Goal: Task Accomplishment & Management: Use online tool/utility

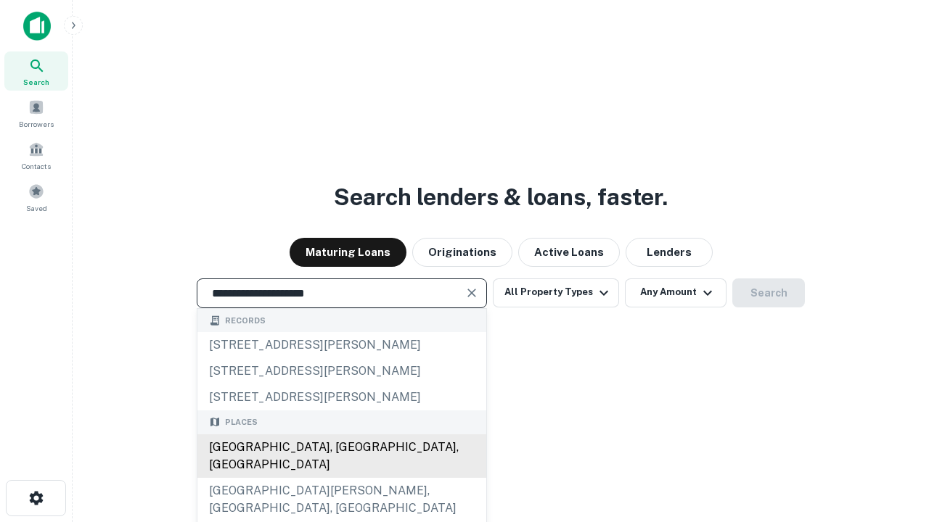
click at [341, 478] on div "[GEOGRAPHIC_DATA], [GEOGRAPHIC_DATA], [GEOGRAPHIC_DATA]" at bounding box center [341, 457] width 289 height 44
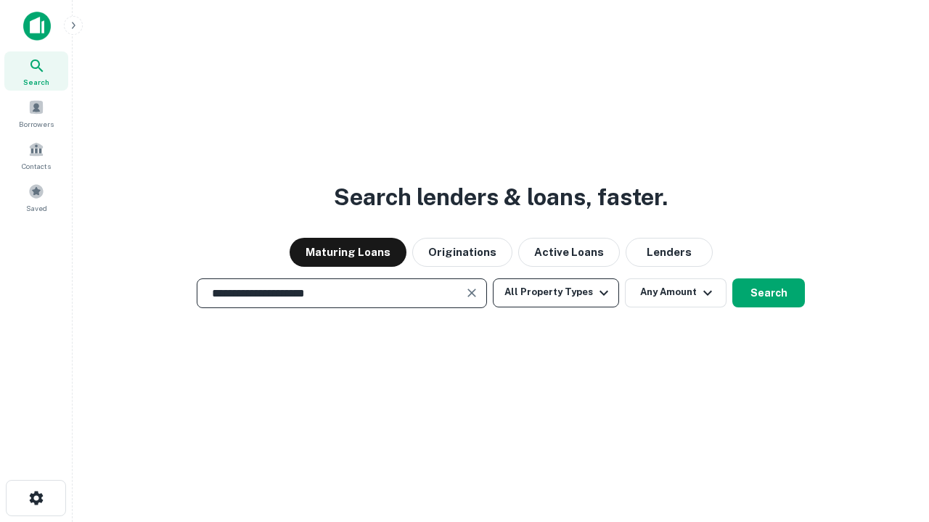
type input "**********"
click at [556, 292] on button "All Property Types" at bounding box center [556, 293] width 126 height 29
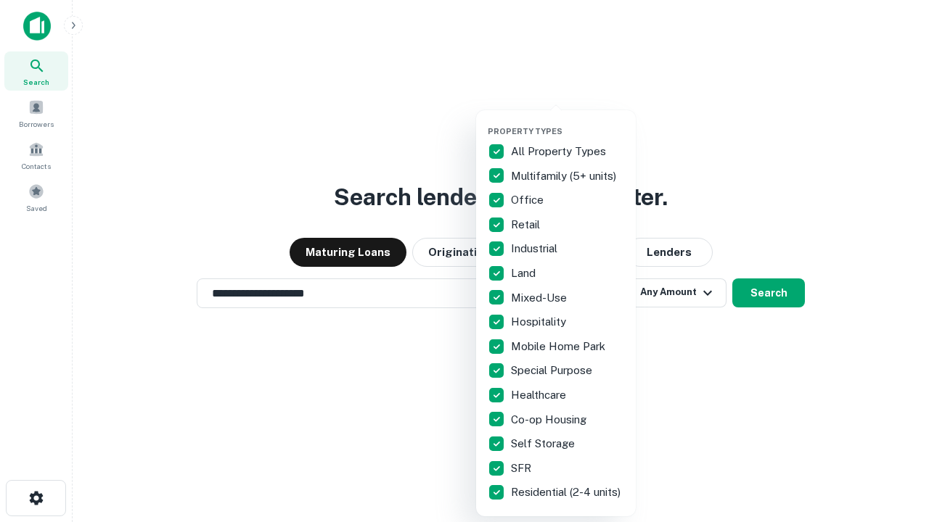
click at [567, 122] on button "button" at bounding box center [568, 122] width 160 height 1
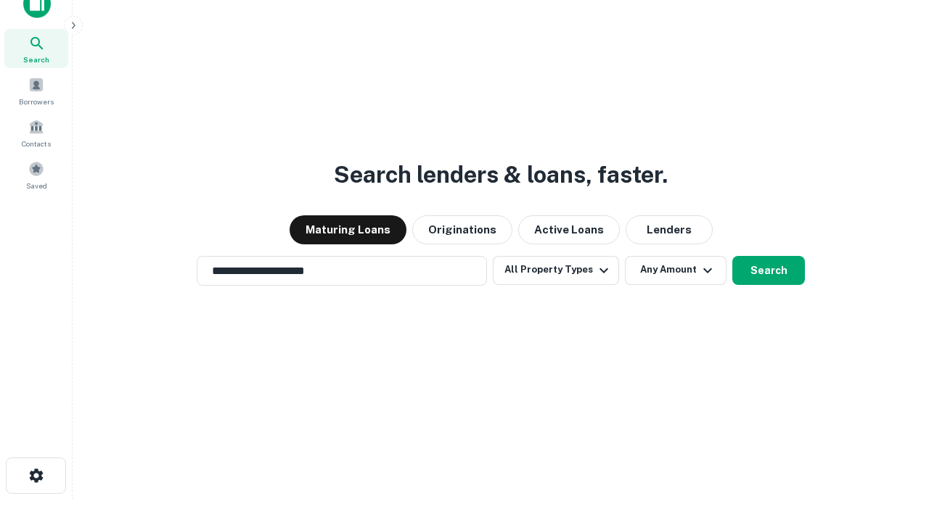
scroll to position [9, 175]
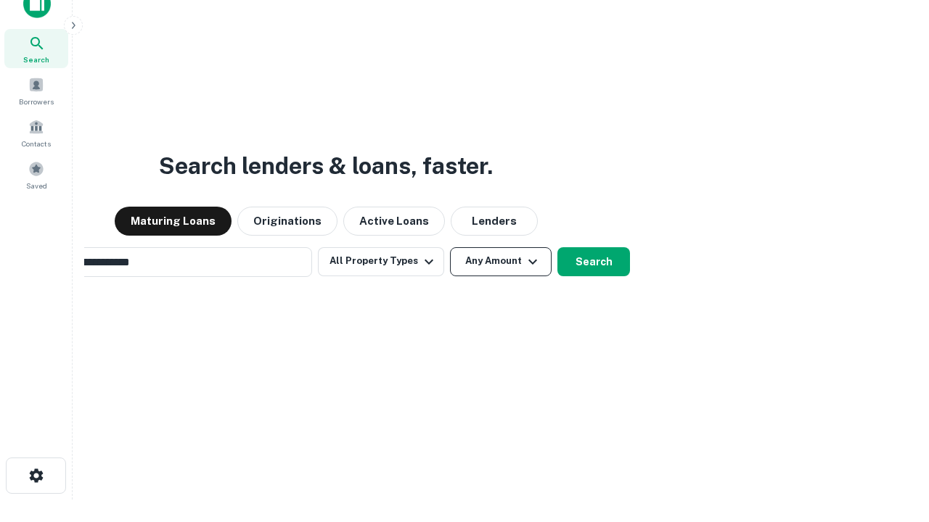
click at [450, 247] on button "Any Amount" at bounding box center [501, 261] width 102 height 29
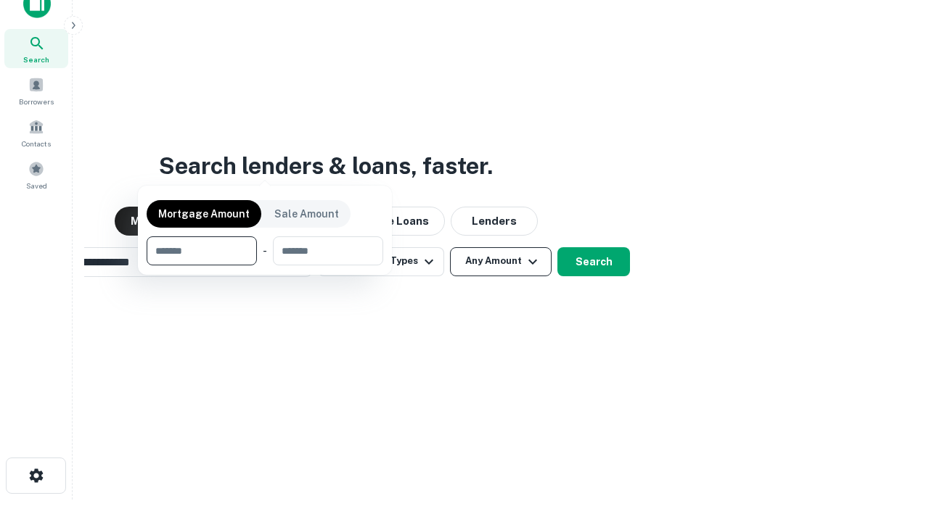
scroll to position [104, 411]
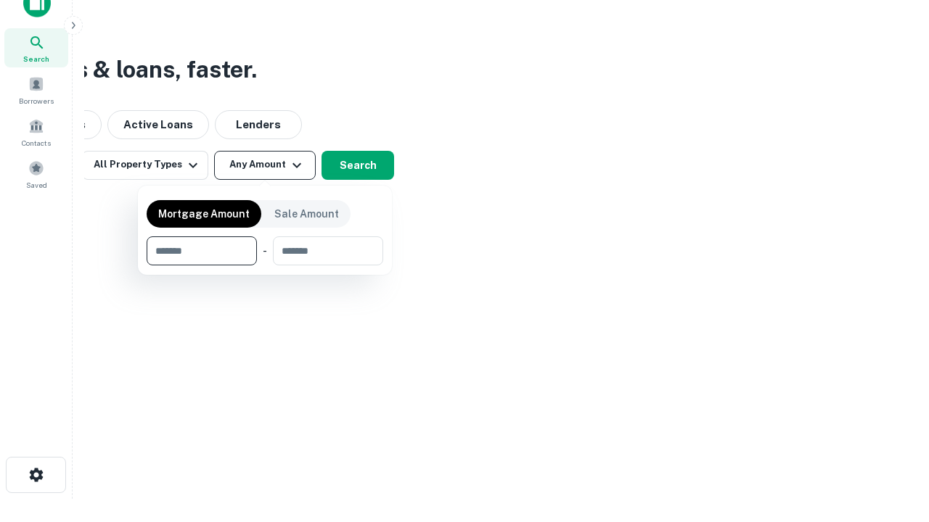
type input "*******"
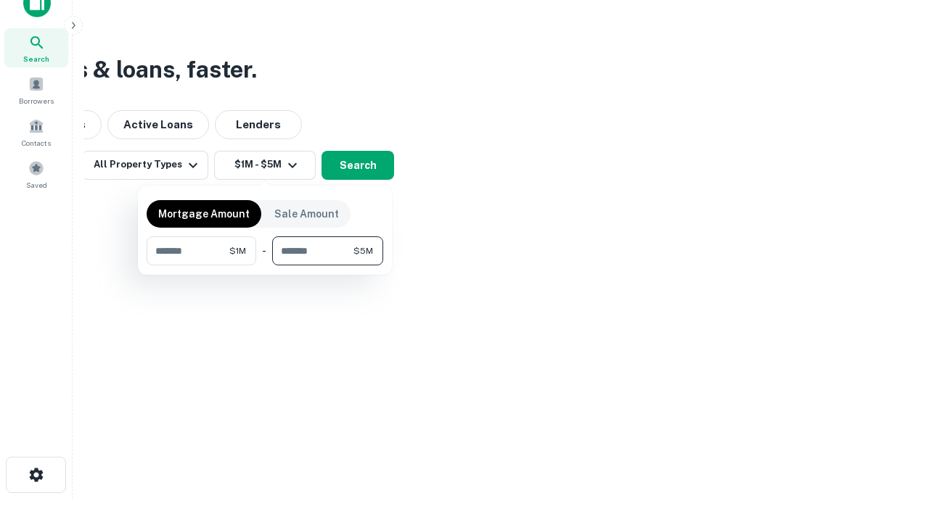
type input "*******"
click at [265, 266] on button "button" at bounding box center [265, 266] width 236 height 1
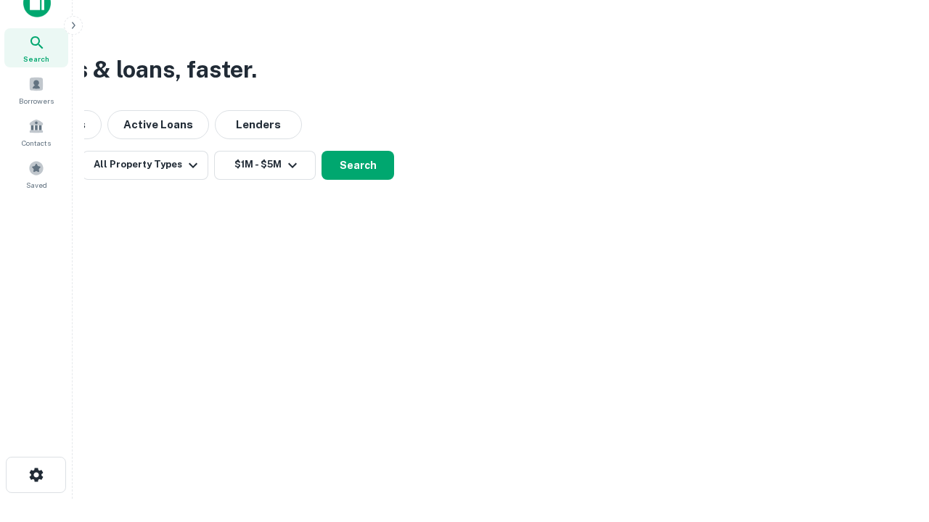
scroll to position [22, 0]
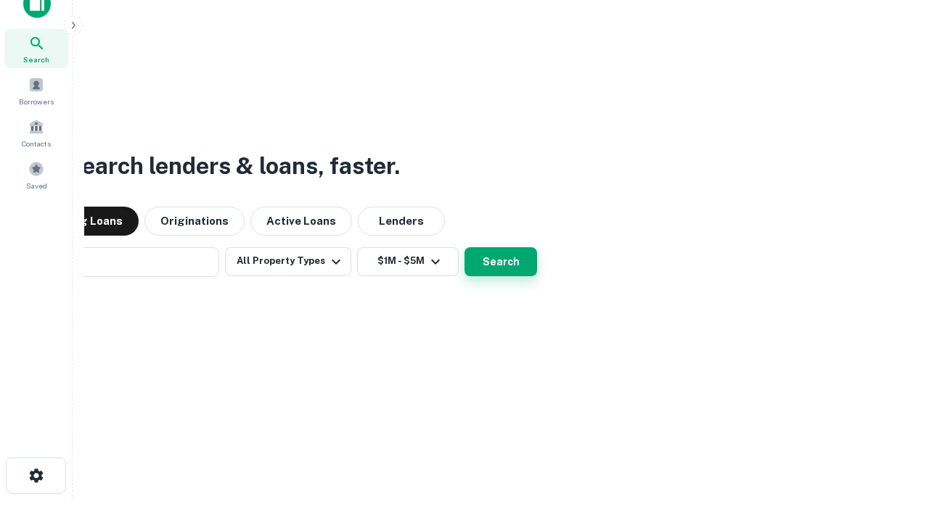
click at [464, 247] on button "Search" at bounding box center [500, 261] width 73 height 29
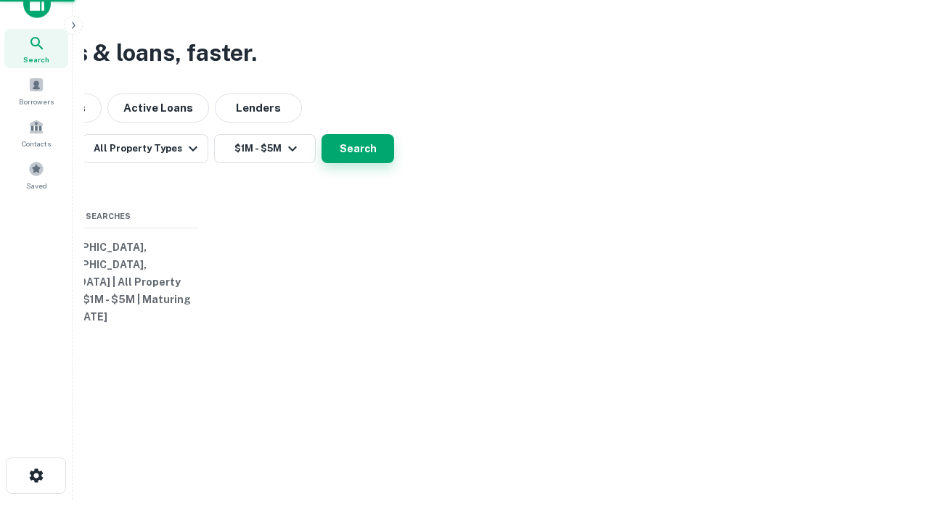
scroll to position [23, 0]
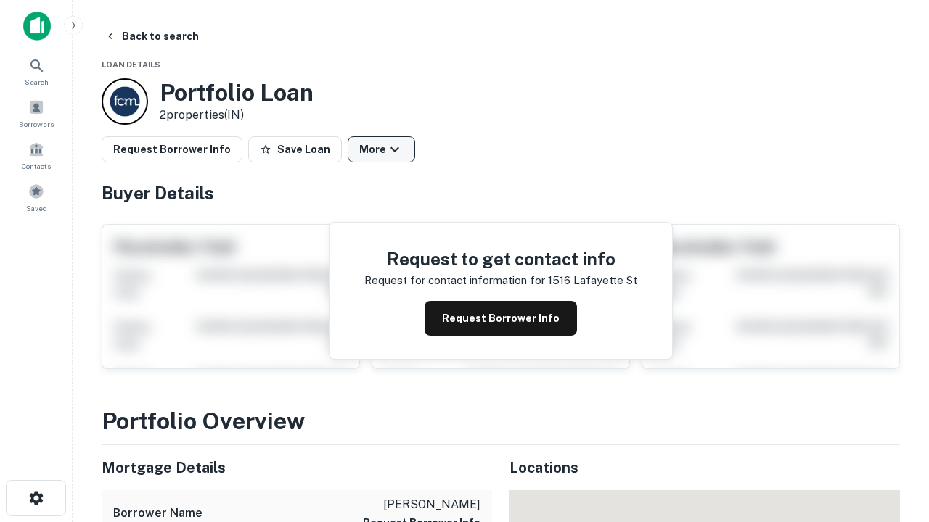
click at [381, 149] on button "More" at bounding box center [380, 149] width 67 height 26
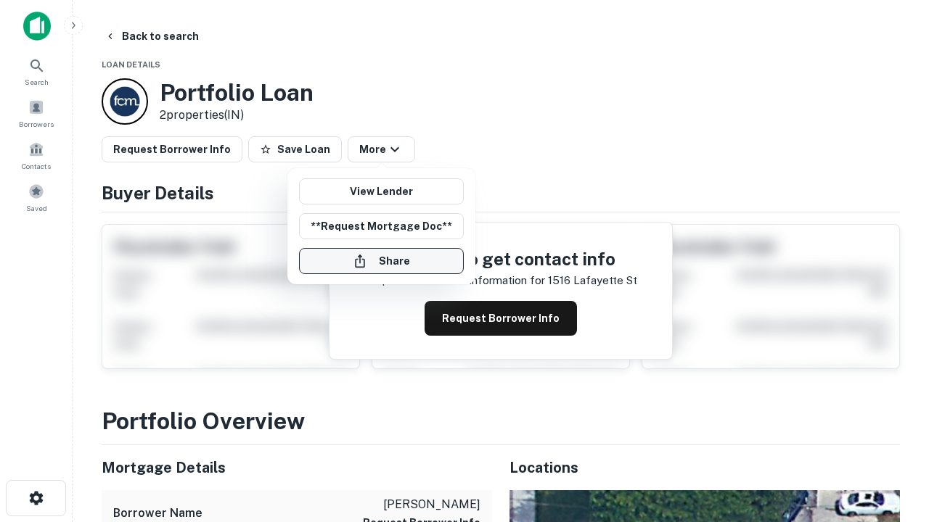
click at [381, 261] on button "Share" at bounding box center [381, 261] width 165 height 26
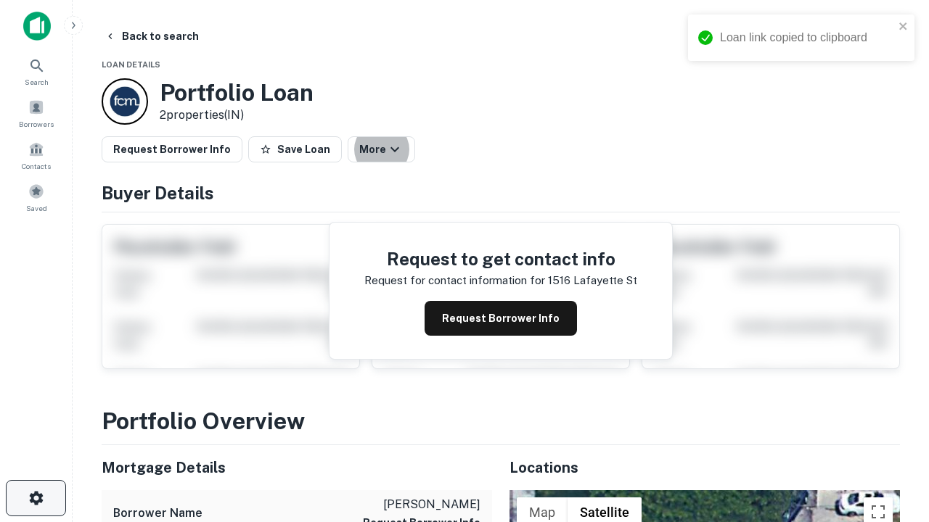
click at [36, 498] on icon "button" at bounding box center [36, 498] width 17 height 17
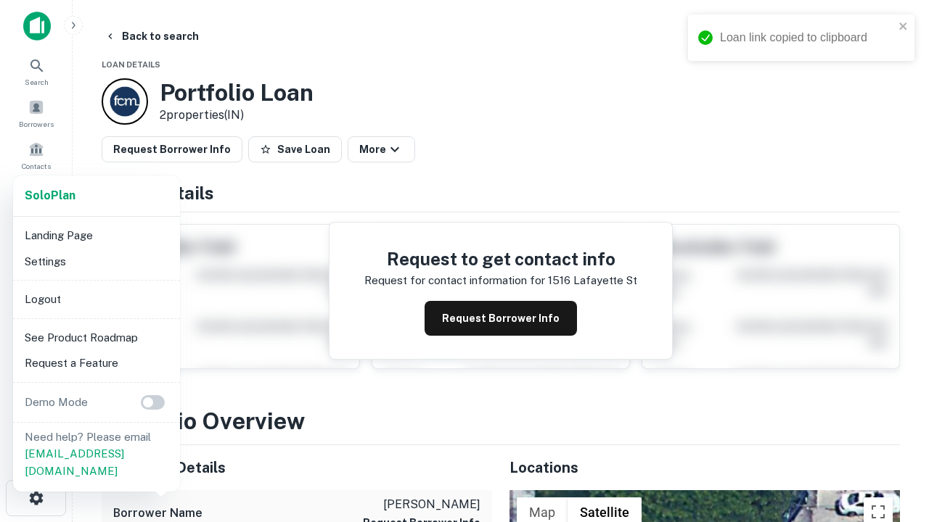
click at [96, 299] on li "Logout" at bounding box center [96, 300] width 155 height 26
